Goal: Information Seeking & Learning: Learn about a topic

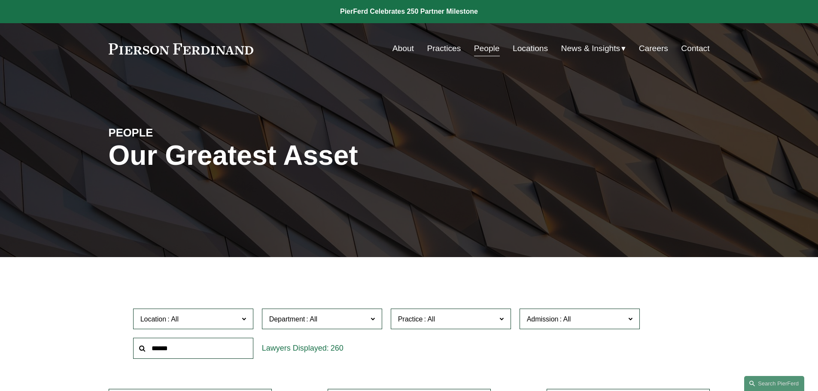
click at [173, 348] on input "text" at bounding box center [193, 348] width 120 height 21
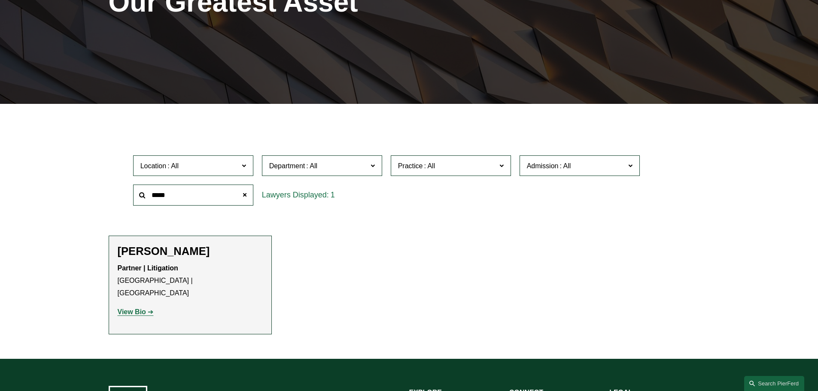
scroll to position [172, 0]
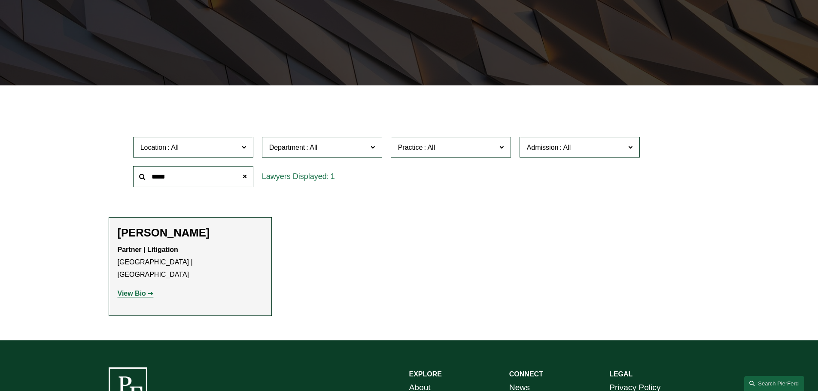
type input "*****"
click at [137, 290] on strong "View Bio" at bounding box center [132, 293] width 28 height 7
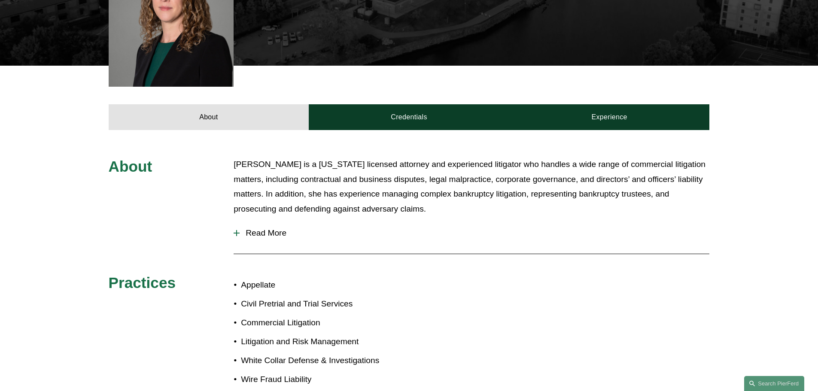
scroll to position [258, 0]
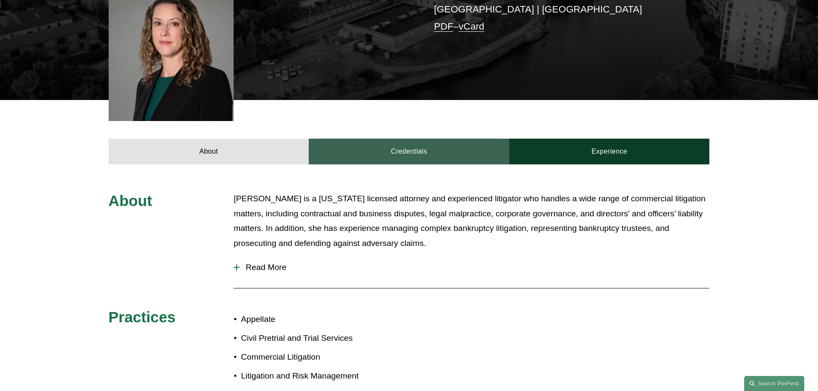
click at [402, 139] on link "Credentials" at bounding box center [409, 152] width 200 height 26
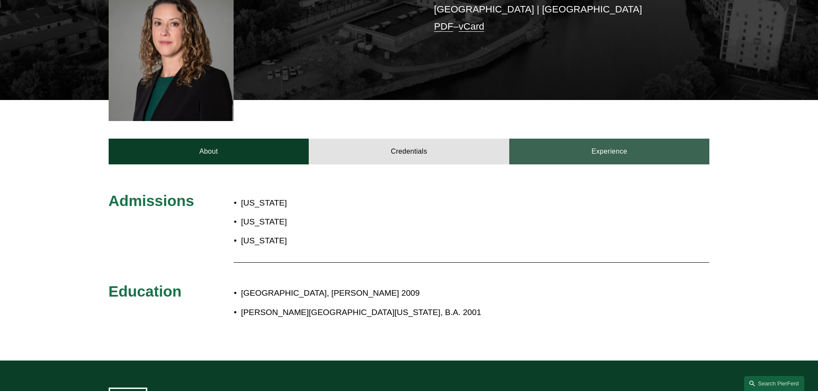
click at [571, 140] on link "Experience" at bounding box center [609, 152] width 200 height 26
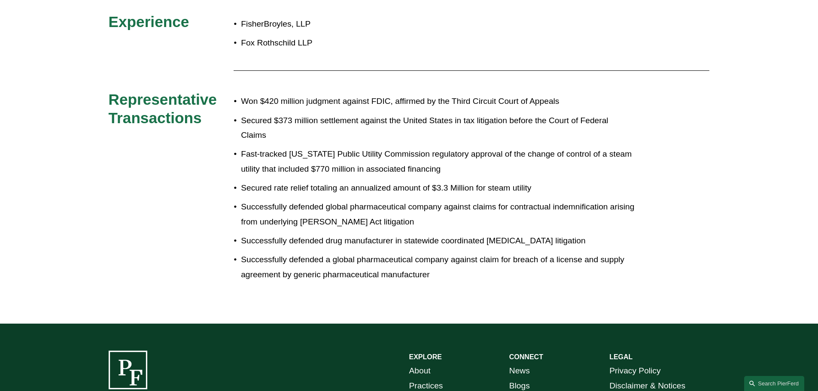
scroll to position [343, 0]
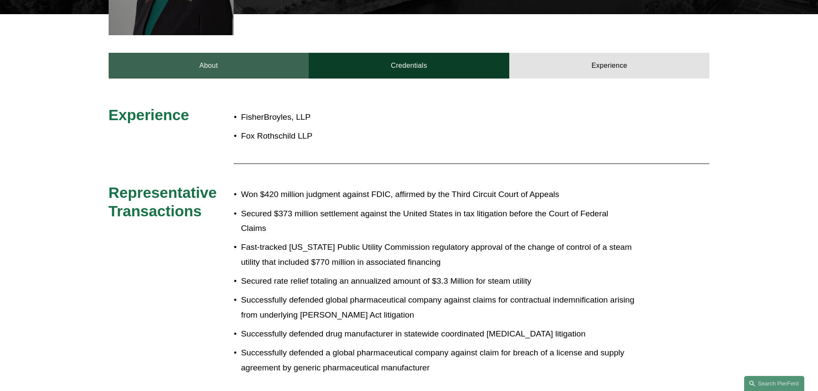
click at [203, 53] on link "About" at bounding box center [209, 66] width 200 height 26
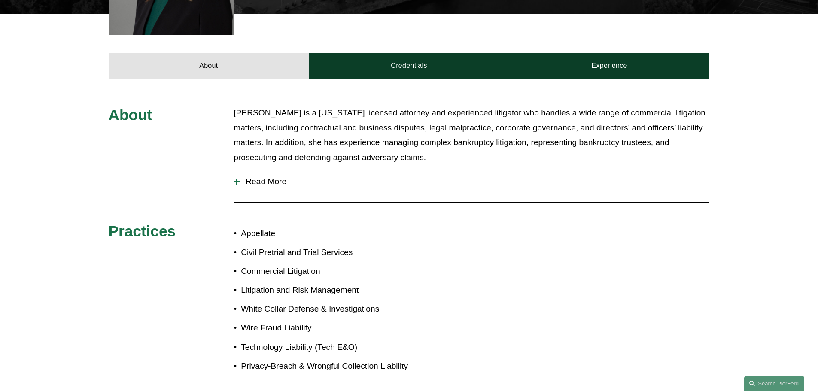
click at [239, 179] on div at bounding box center [236, 182] width 6 height 6
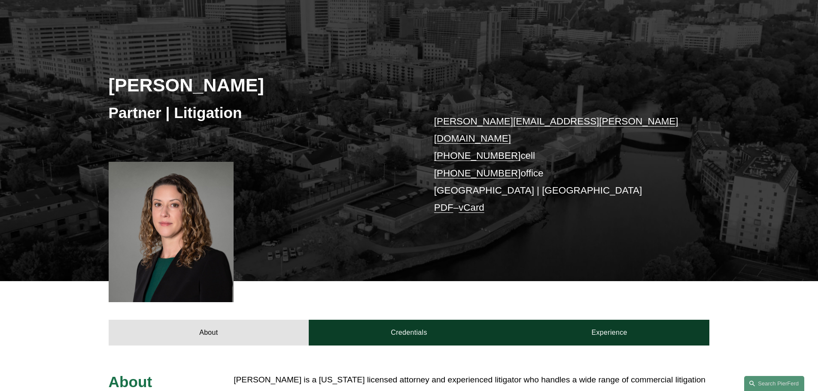
scroll to position [0, 0]
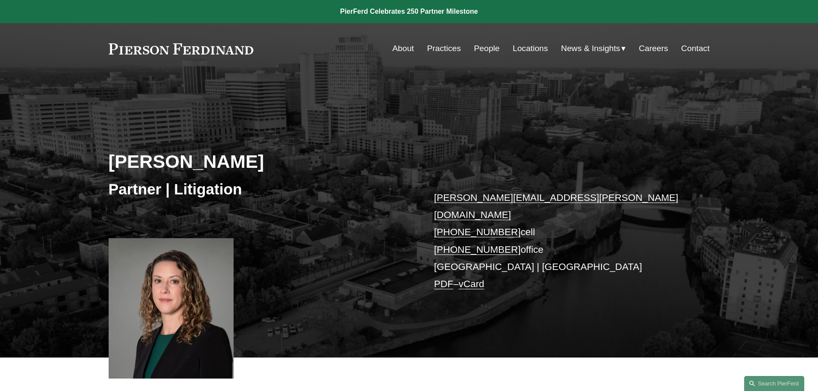
click at [481, 47] on link "People" at bounding box center [487, 48] width 26 height 16
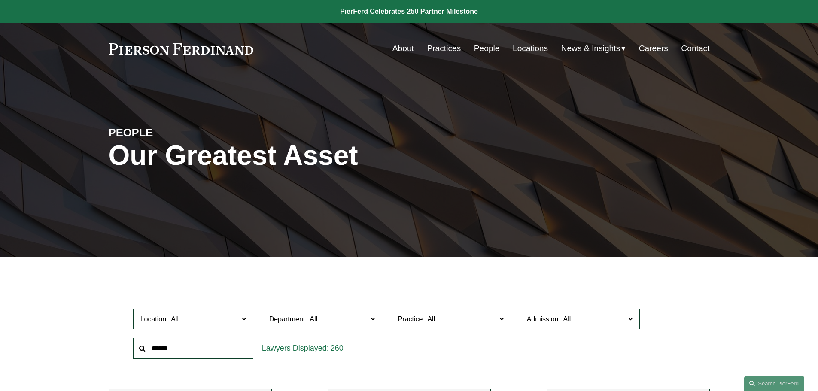
click at [159, 348] on input "text" at bounding box center [193, 348] width 120 height 21
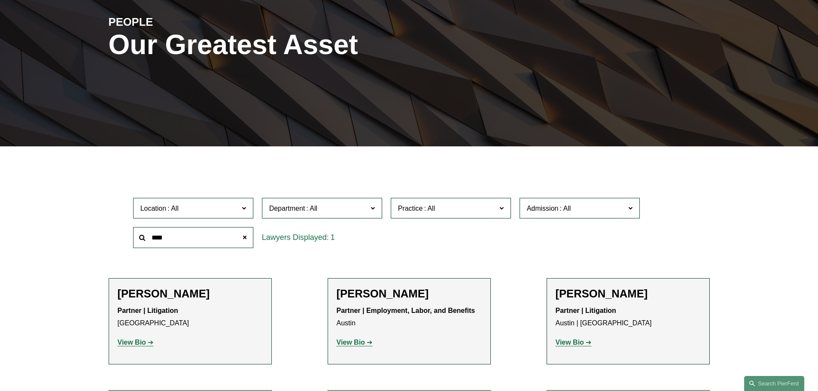
scroll to position [129, 0]
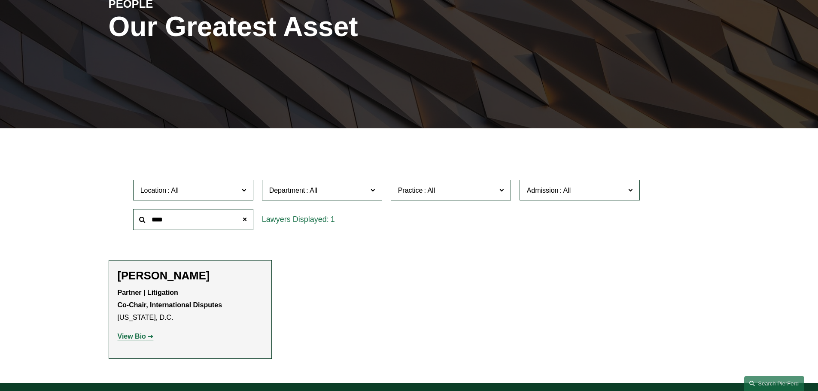
type input "****"
click at [131, 336] on strong "View Bio" at bounding box center [132, 336] width 28 height 7
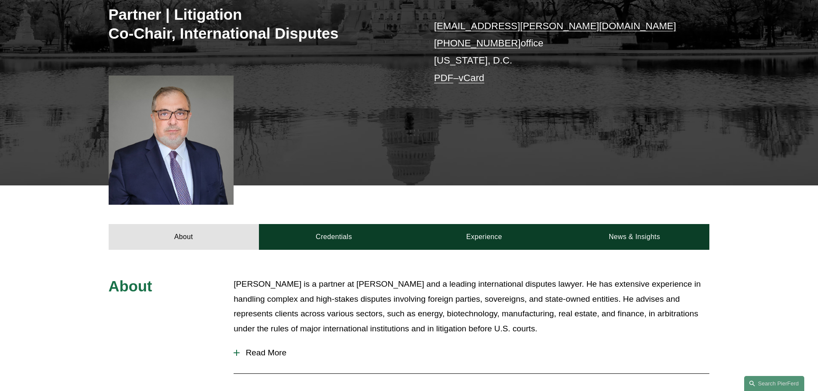
scroll to position [258, 0]
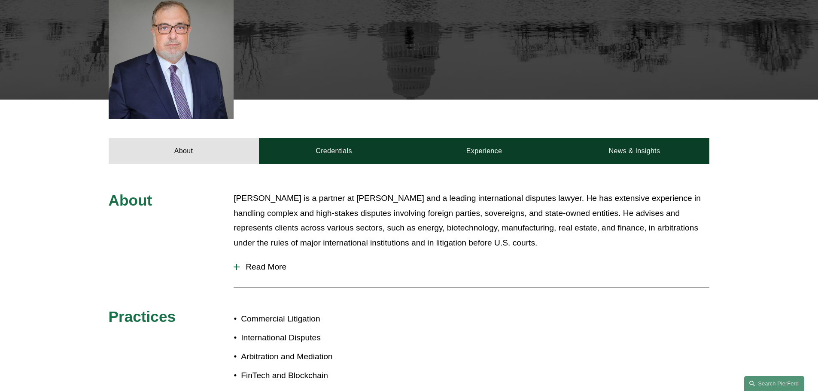
click at [236, 265] on div at bounding box center [236, 267] width 6 height 6
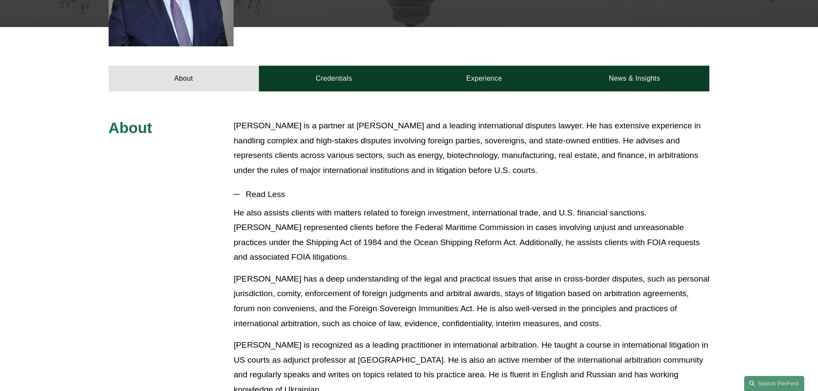
scroll to position [215, 0]
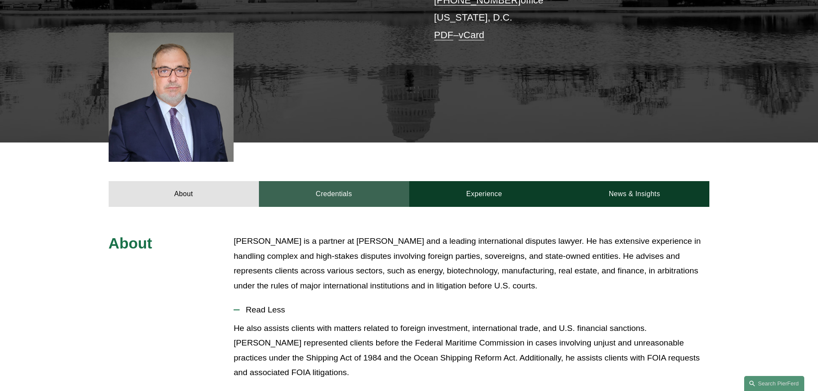
click at [327, 195] on link "Credentials" at bounding box center [334, 194] width 150 height 26
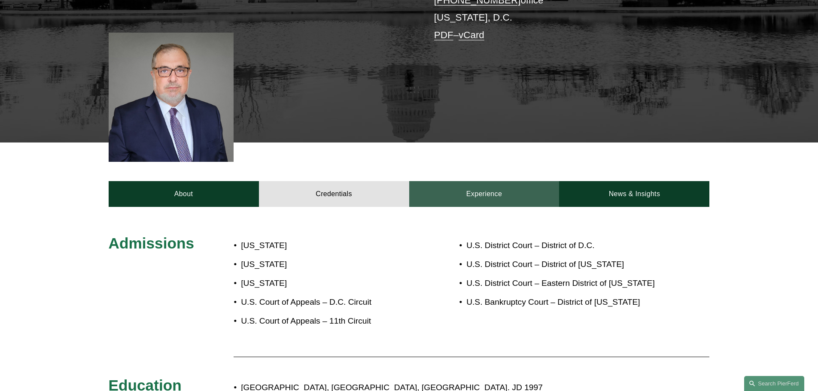
click at [491, 191] on link "Experience" at bounding box center [484, 194] width 150 height 26
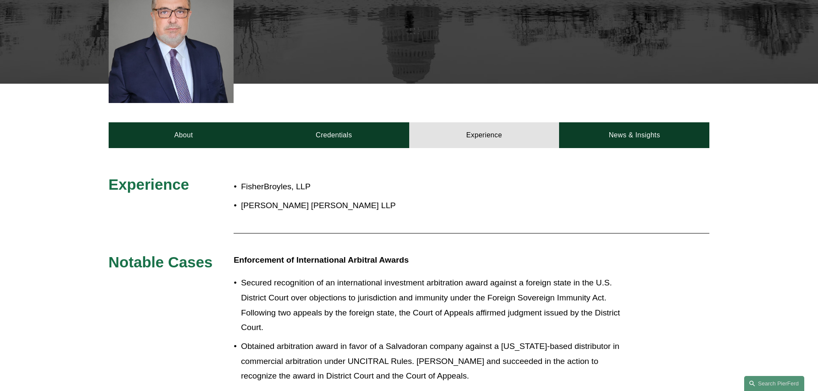
scroll to position [258, 0]
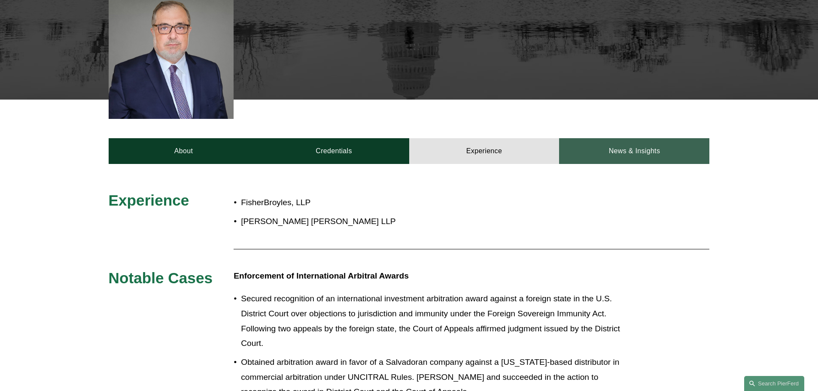
click at [628, 153] on link "News & Insights" at bounding box center [634, 151] width 150 height 26
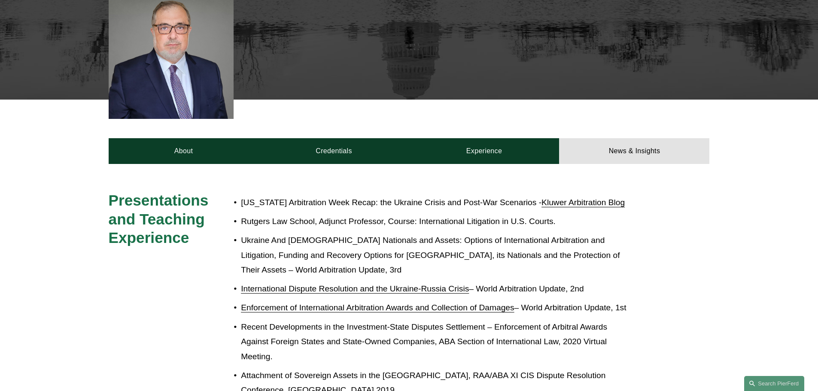
scroll to position [0, 0]
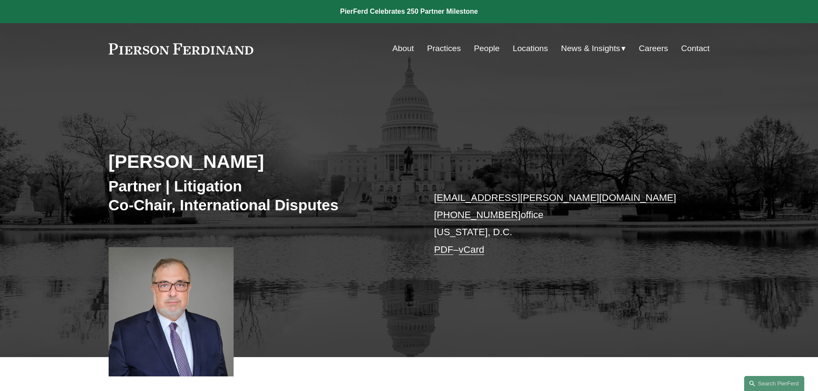
click at [484, 48] on link "People" at bounding box center [487, 48] width 26 height 16
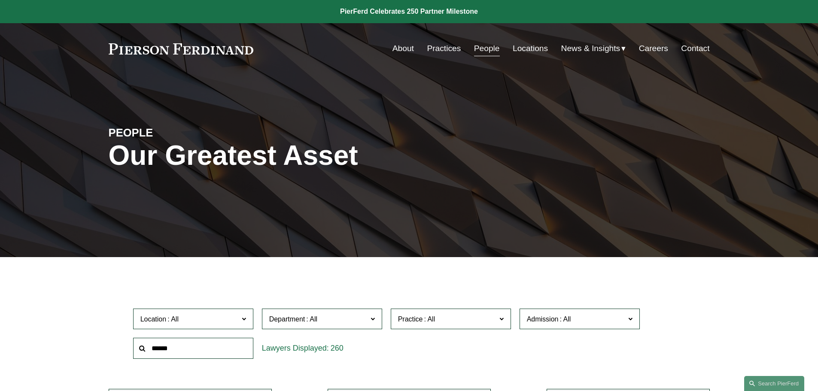
click at [155, 348] on input "text" at bounding box center [193, 348] width 120 height 21
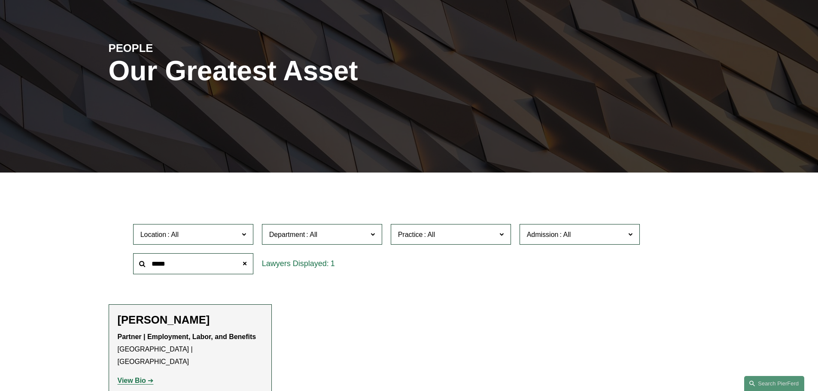
scroll to position [86, 0]
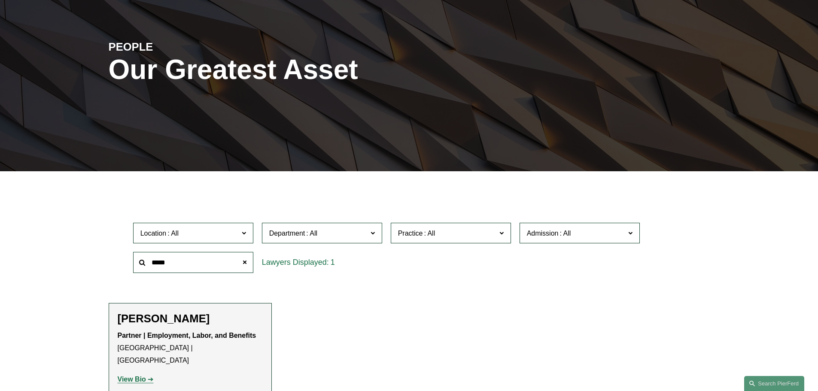
type input "*****"
click at [137, 376] on strong "View Bio" at bounding box center [132, 379] width 28 height 7
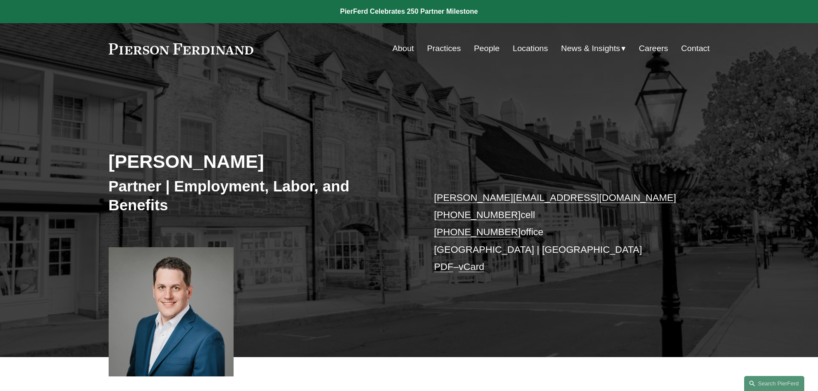
click at [529, 46] on link "Locations" at bounding box center [529, 48] width 35 height 16
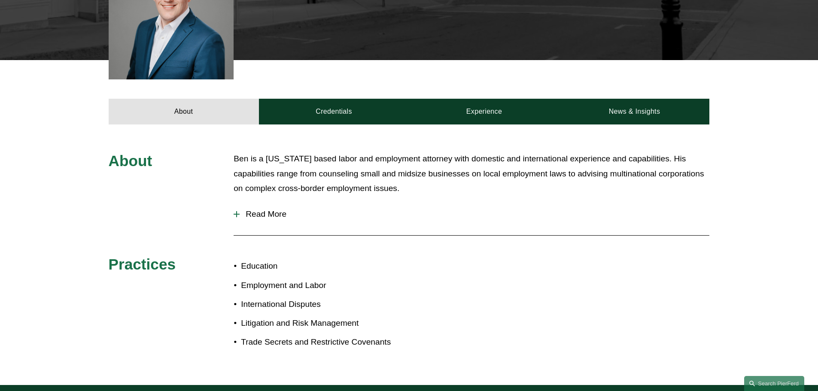
scroll to position [300, 0]
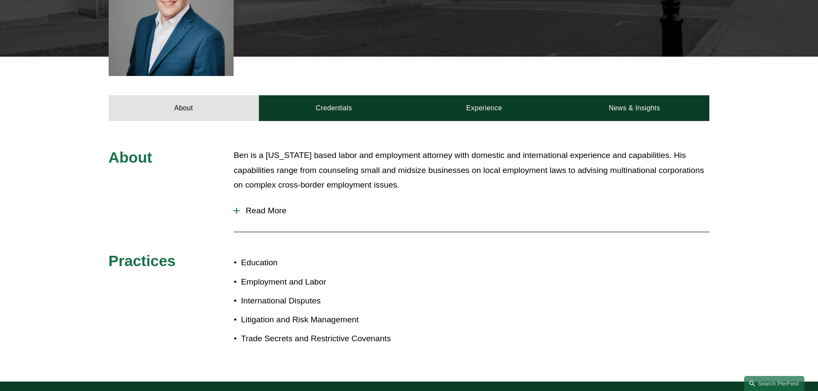
click at [235, 210] on div at bounding box center [236, 211] width 6 height 6
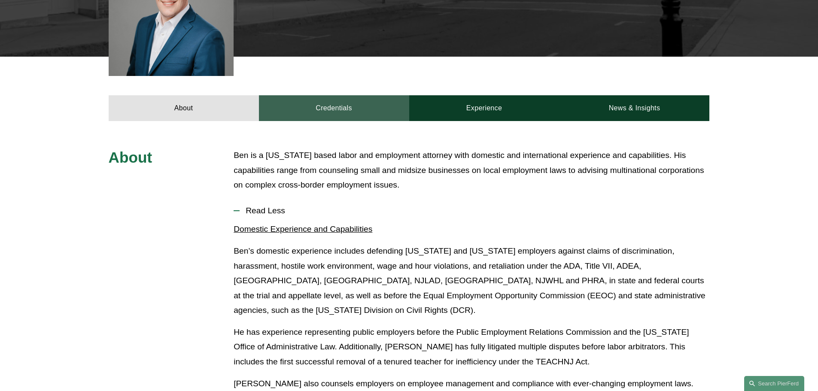
click at [333, 107] on link "Credentials" at bounding box center [334, 108] width 150 height 26
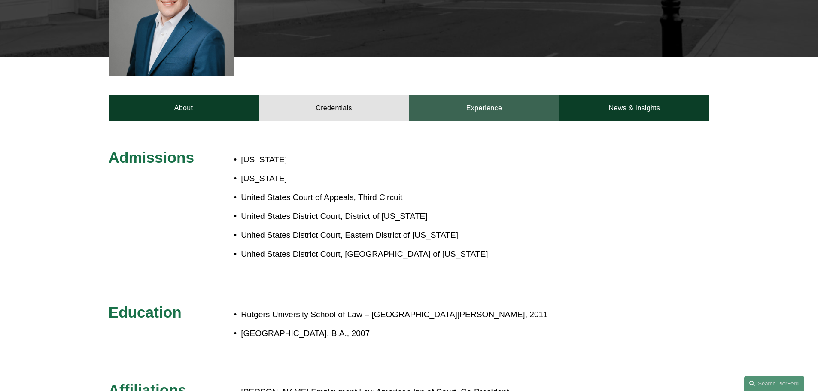
click at [485, 111] on link "Experience" at bounding box center [484, 108] width 150 height 26
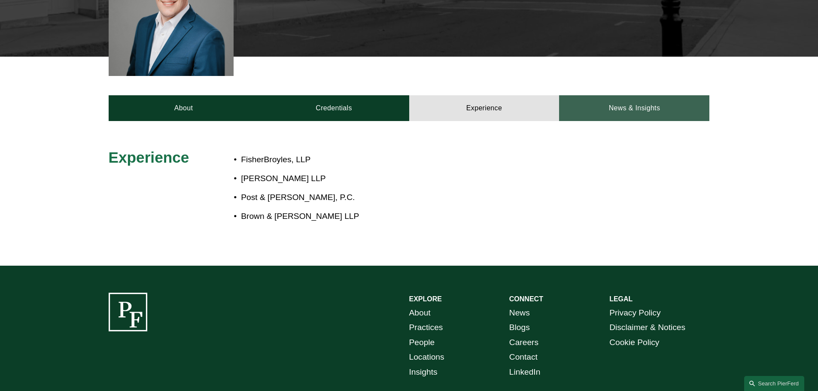
click at [646, 106] on link "News & Insights" at bounding box center [634, 108] width 150 height 26
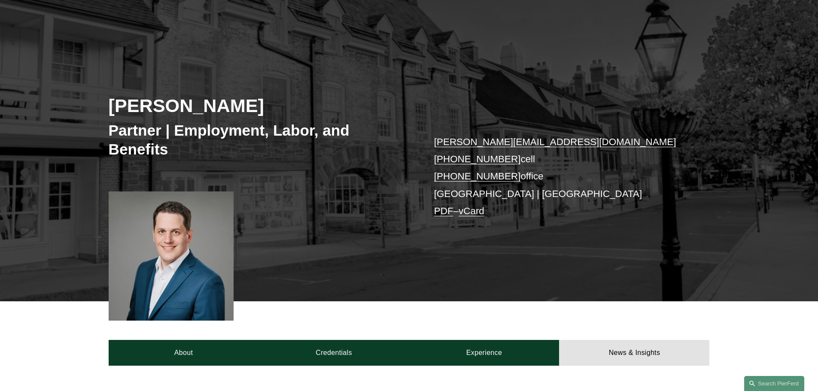
scroll to position [0, 0]
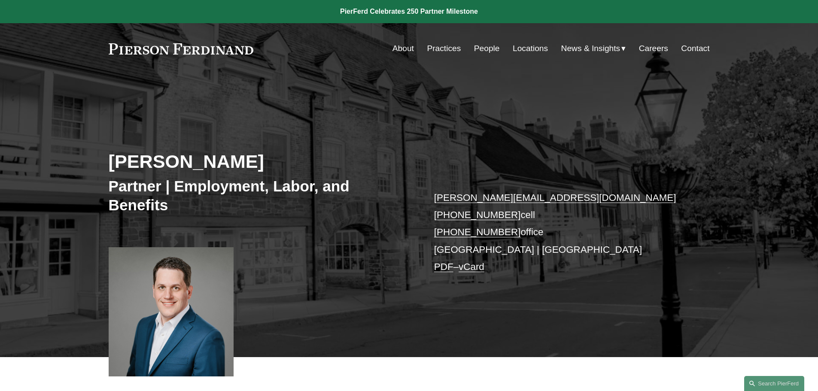
click at [485, 44] on link "People" at bounding box center [487, 48] width 26 height 16
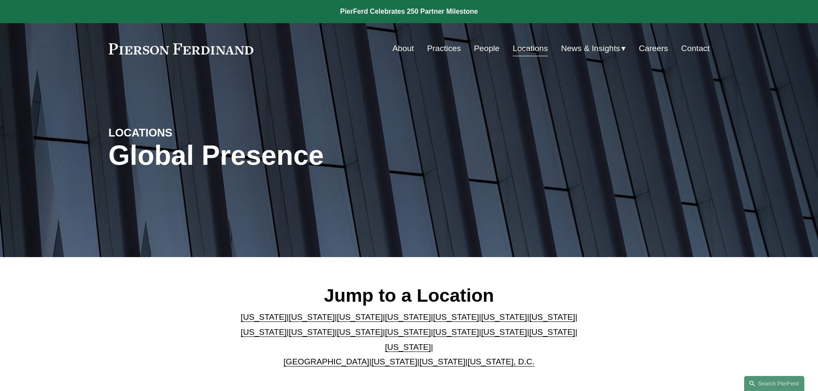
click at [529, 334] on link "[US_STATE]" at bounding box center [552, 331] width 46 height 9
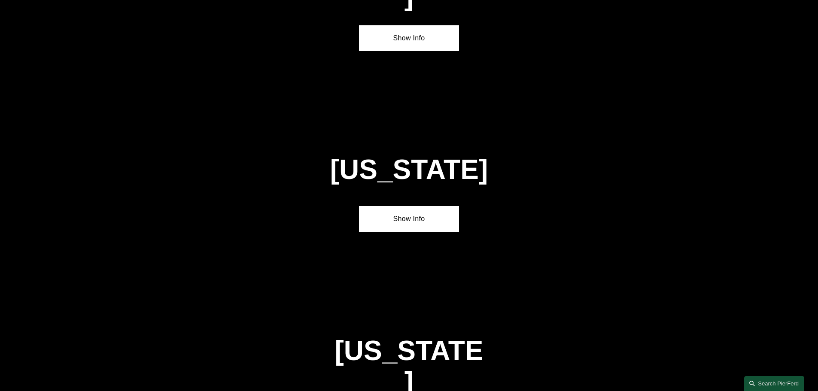
scroll to position [2740, 0]
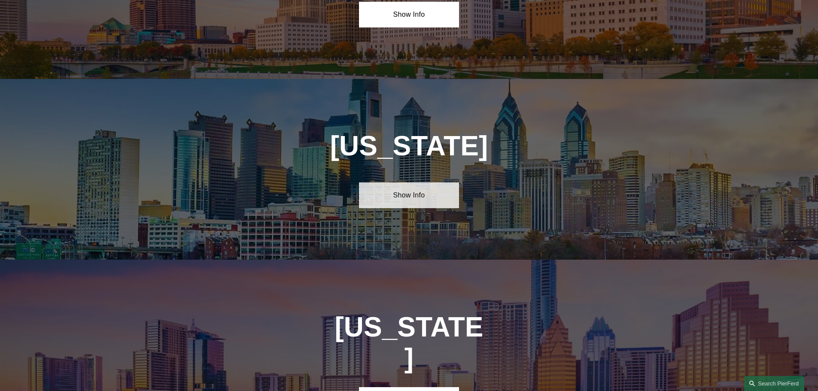
click at [412, 182] on link "Show Info" at bounding box center [409, 195] width 100 height 26
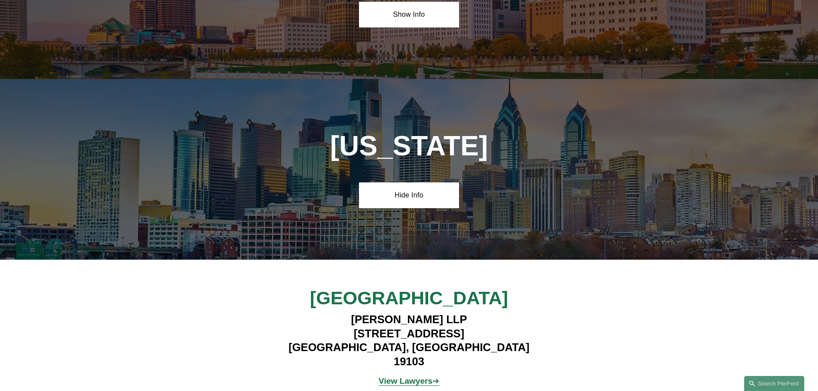
click at [419, 376] on strong "View Lawyers" at bounding box center [406, 380] width 54 height 9
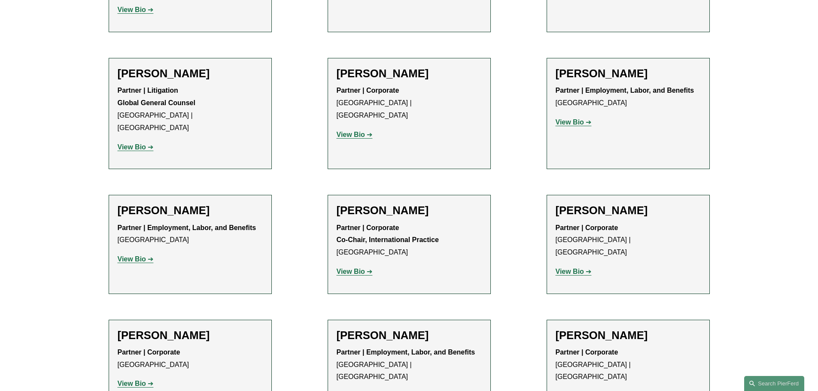
scroll to position [944, 0]
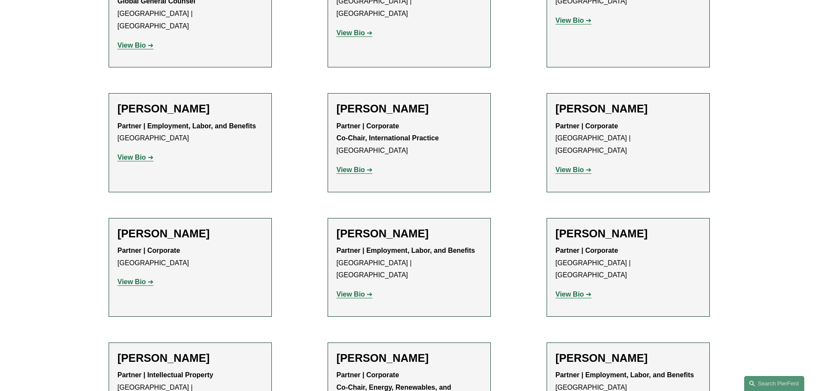
click at [142, 154] on strong "View Bio" at bounding box center [132, 157] width 28 height 7
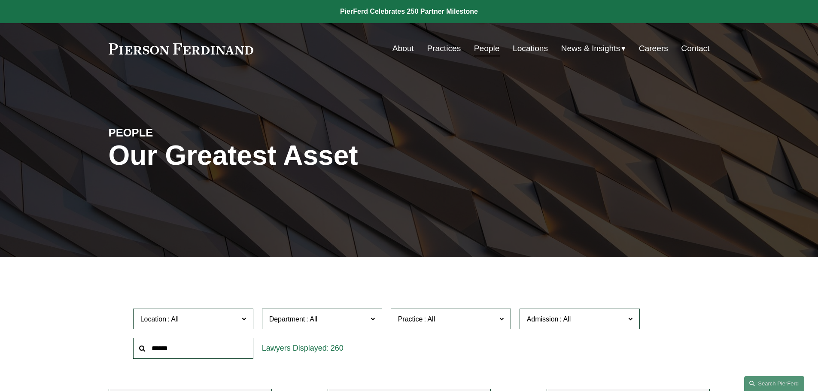
click at [213, 349] on input "text" at bounding box center [193, 348] width 120 height 21
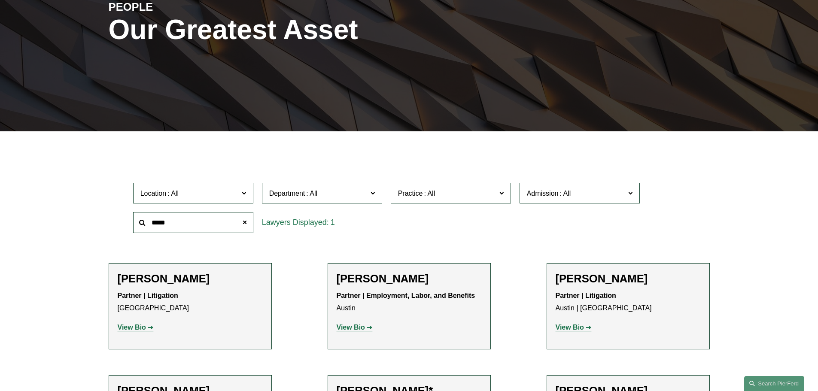
scroll to position [129, 0]
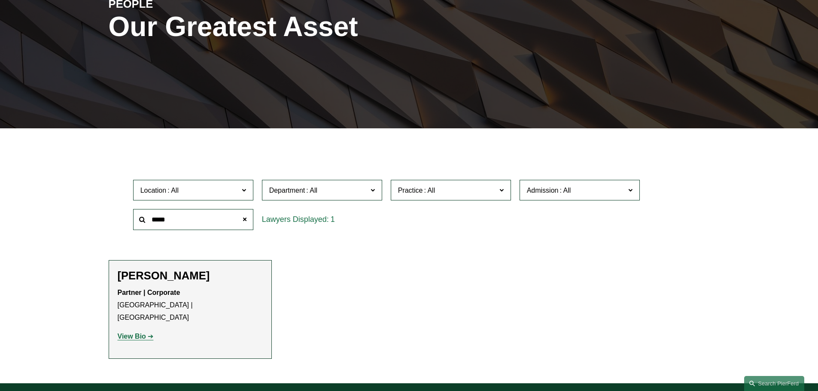
type input "*****"
click at [132, 333] on strong "View Bio" at bounding box center [132, 336] width 28 height 7
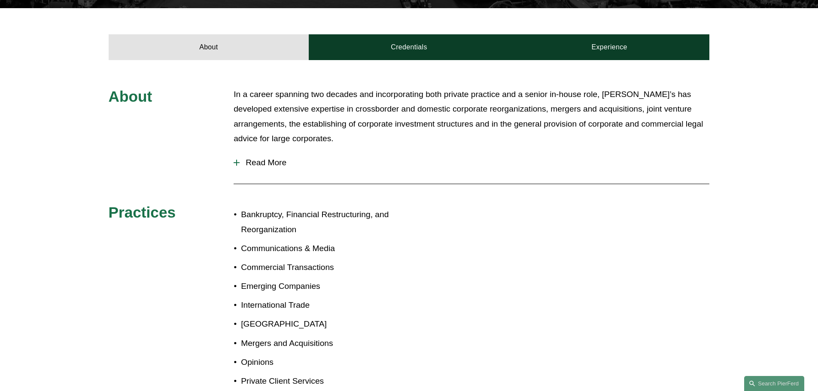
scroll to position [300, 0]
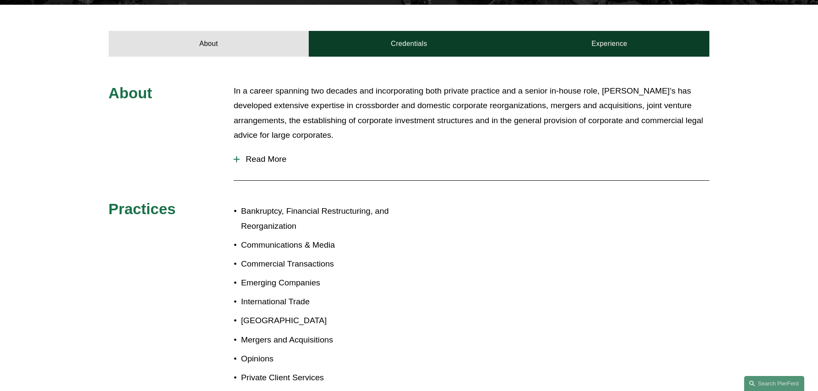
click at [236, 159] on div at bounding box center [236, 159] width 6 height 1
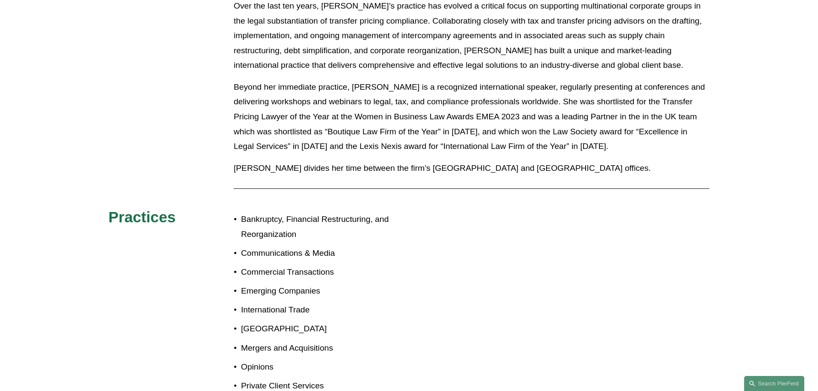
scroll to position [258, 0]
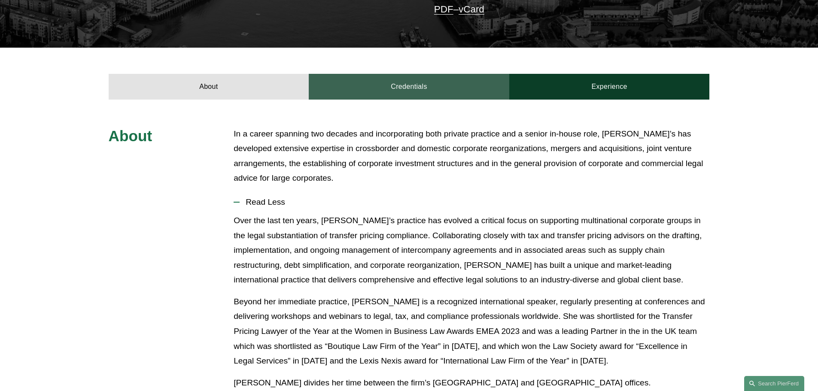
click at [418, 89] on link "Credentials" at bounding box center [409, 87] width 200 height 26
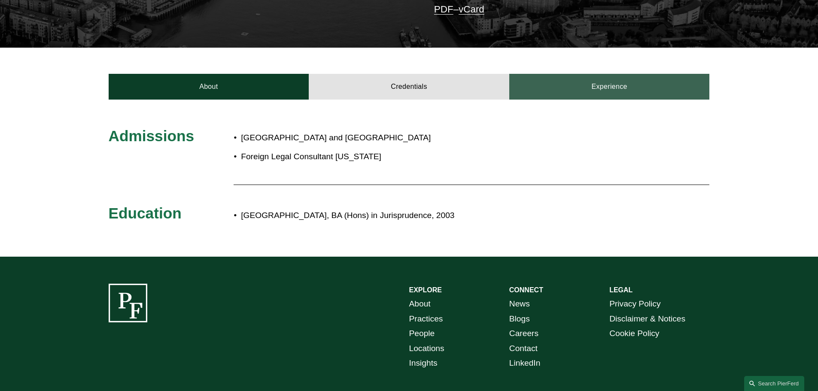
click at [614, 83] on link "Experience" at bounding box center [609, 87] width 200 height 26
